Goal: Navigation & Orientation: Find specific page/section

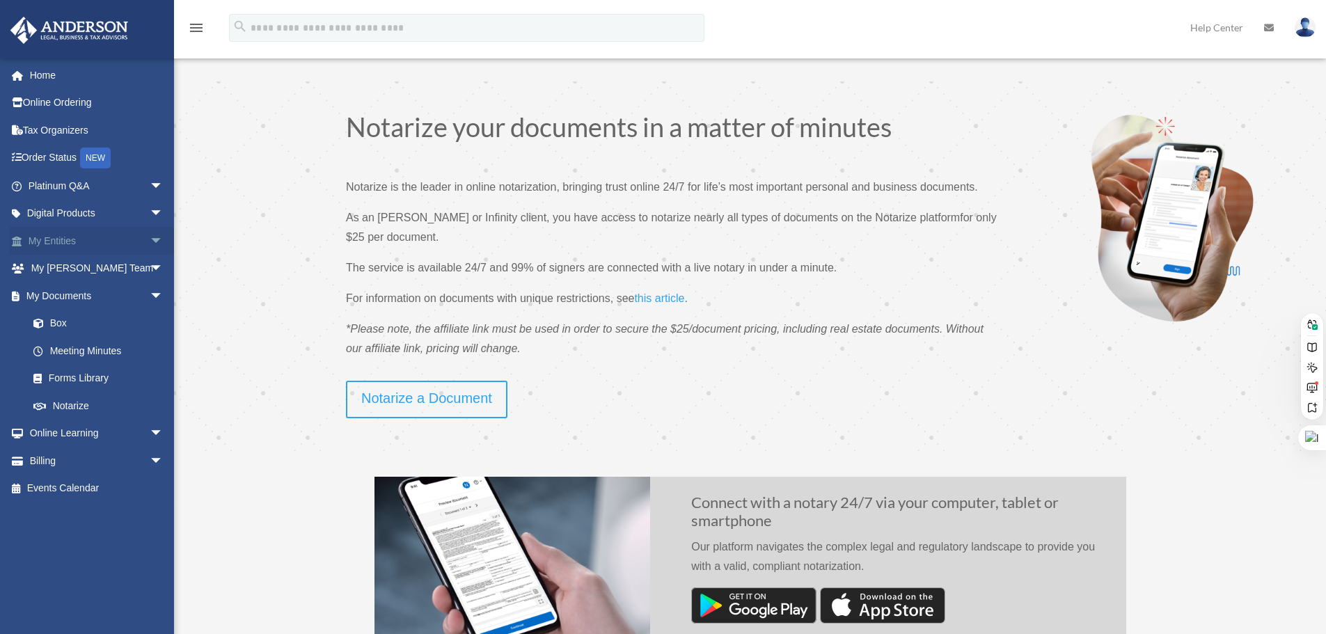
click at [150, 240] on span "arrow_drop_down" at bounding box center [164, 241] width 28 height 29
click at [150, 238] on span "arrow_drop_up" at bounding box center [164, 241] width 28 height 29
click at [150, 267] on span "arrow_drop_down" at bounding box center [164, 269] width 28 height 29
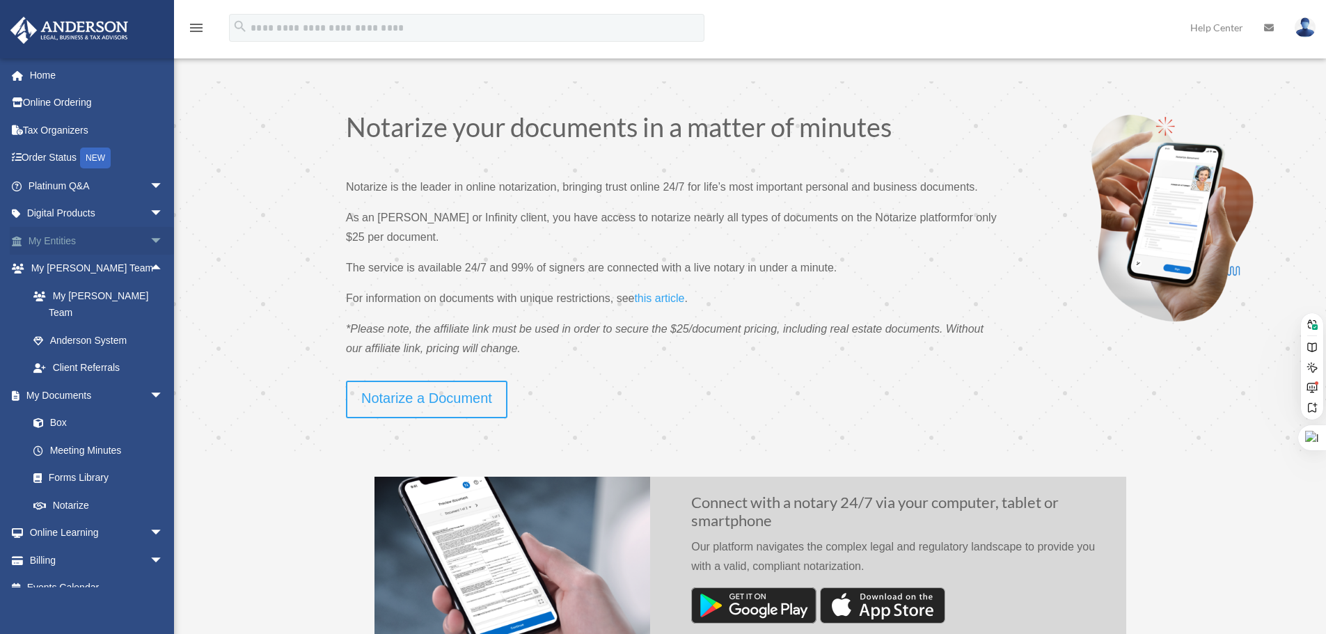
click at [150, 241] on span "arrow_drop_down" at bounding box center [164, 241] width 28 height 29
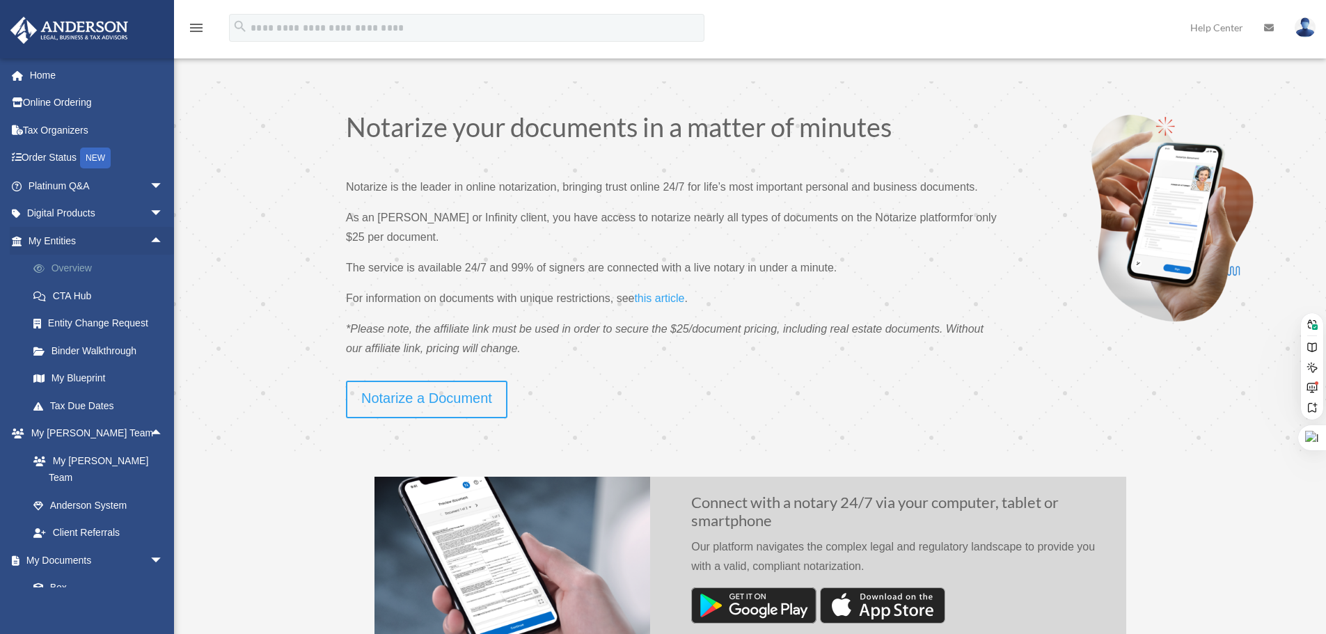
click at [86, 262] on link "Overview" at bounding box center [101, 269] width 165 height 28
click at [150, 189] on span "arrow_drop_down" at bounding box center [164, 186] width 28 height 29
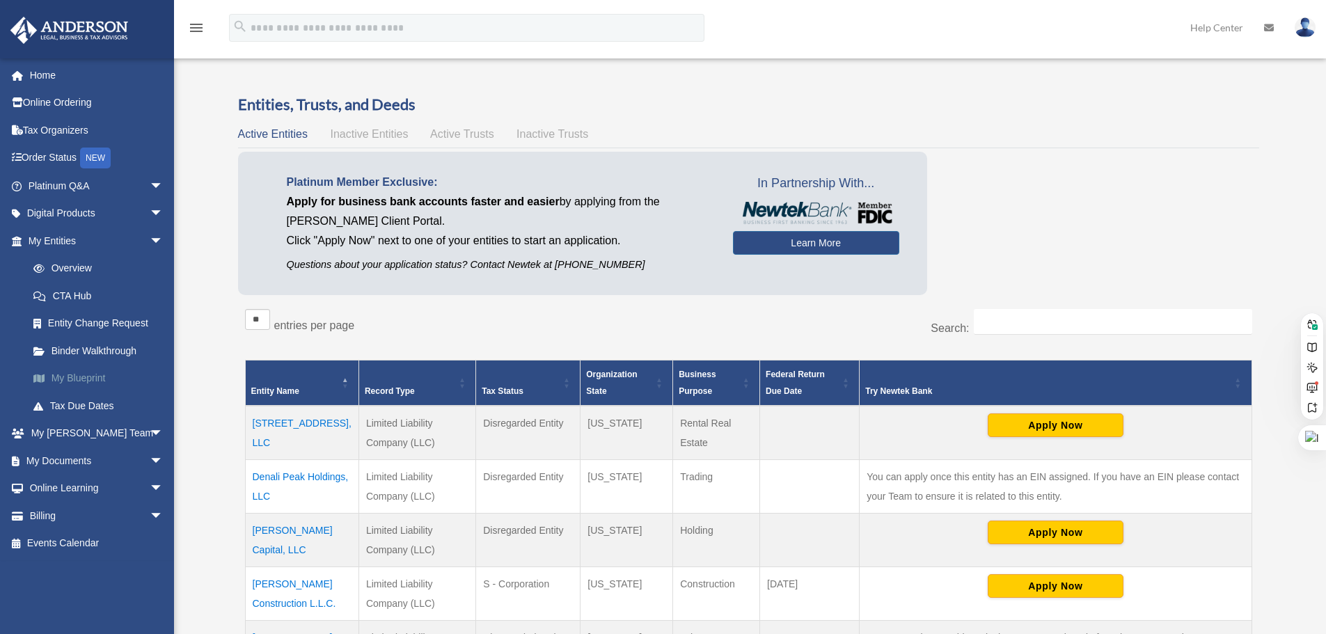
click at [87, 379] on link "My Blueprint" at bounding box center [101, 379] width 165 height 28
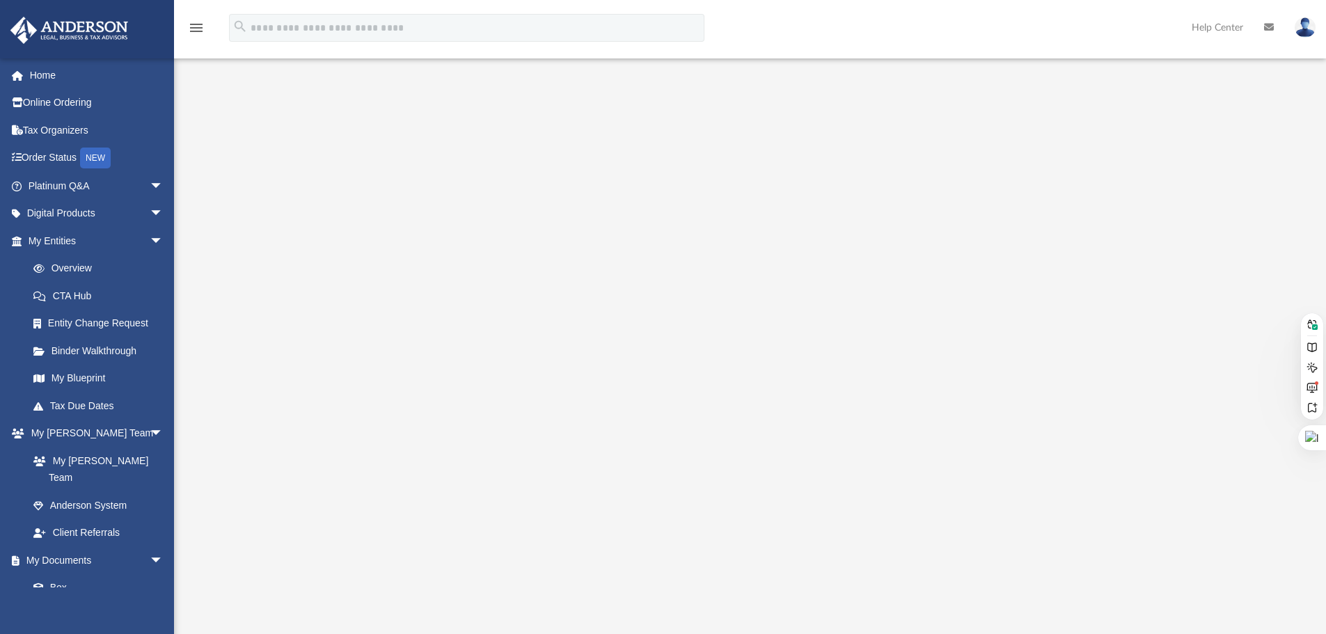
click at [1170, 159] on div at bounding box center [750, 375] width 1037 height 557
click at [198, 31] on icon "menu" at bounding box center [196, 27] width 17 height 17
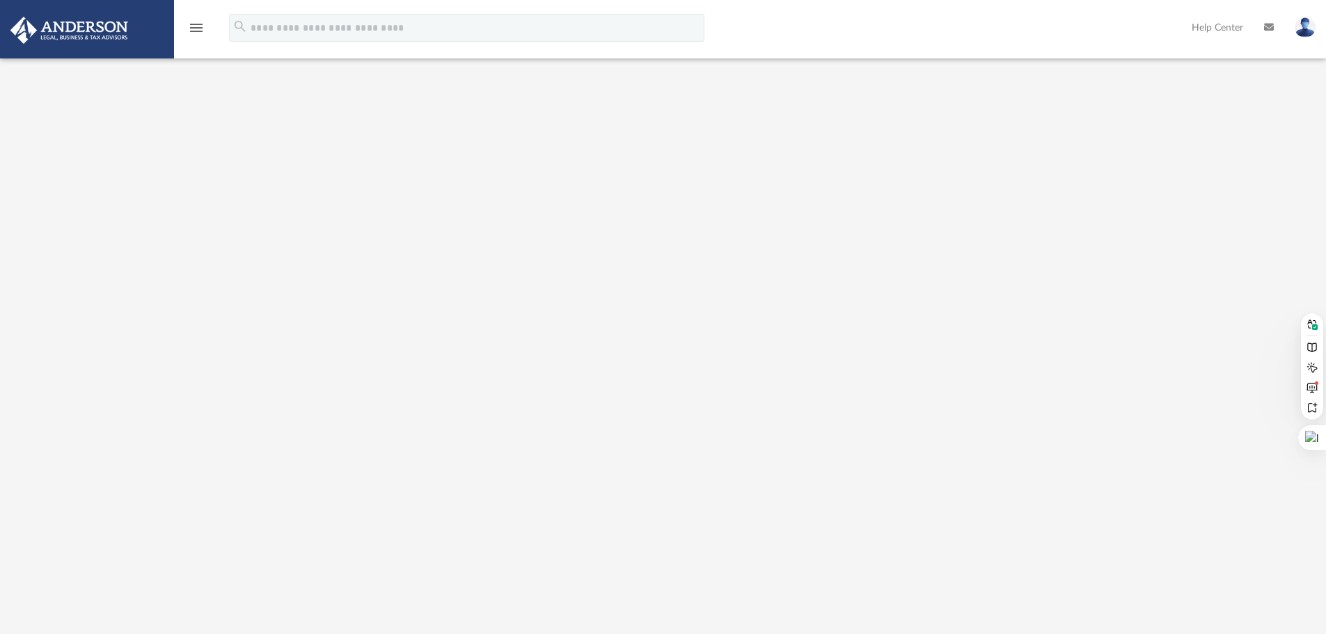
click at [200, 36] on icon "menu" at bounding box center [196, 27] width 17 height 17
